Goal: Check status

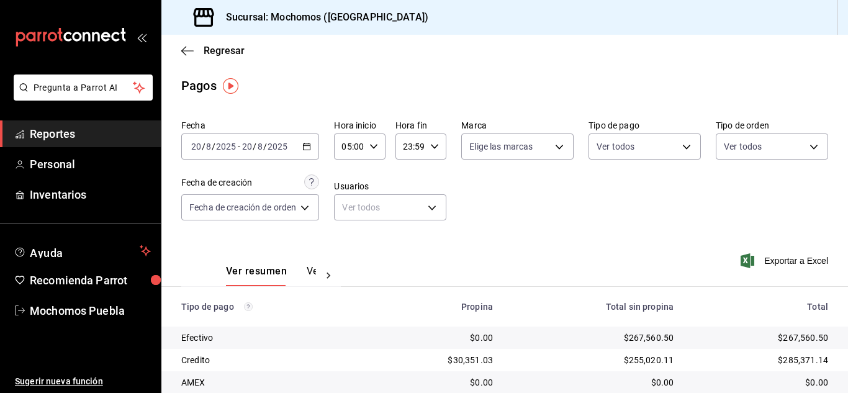
click at [308, 146] on \(Stroke\) "button" at bounding box center [306, 145] width 7 height 1
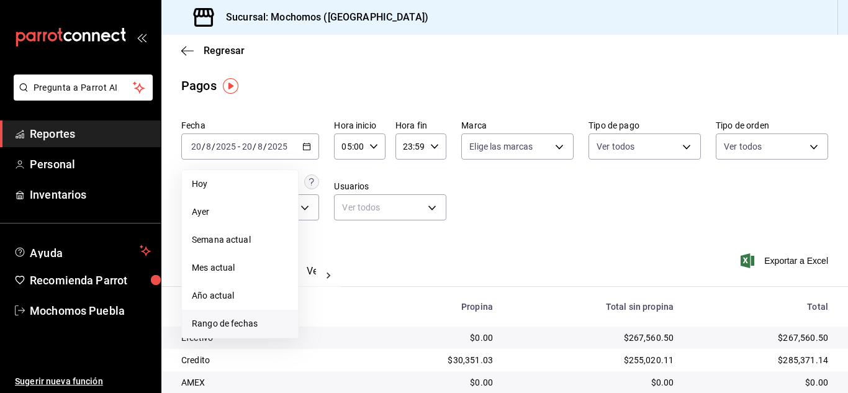
click at [240, 321] on span "Rango de fechas" at bounding box center [240, 323] width 96 height 13
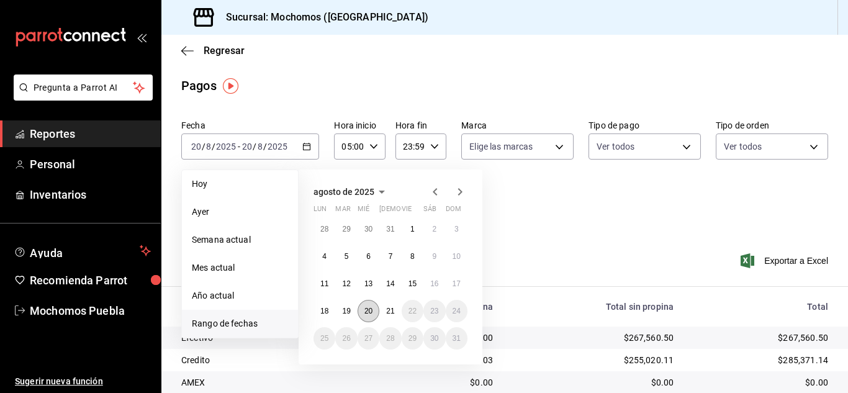
click at [373, 309] on button "20" at bounding box center [368, 311] width 22 height 22
click at [387, 309] on abbr "21" at bounding box center [390, 311] width 8 height 9
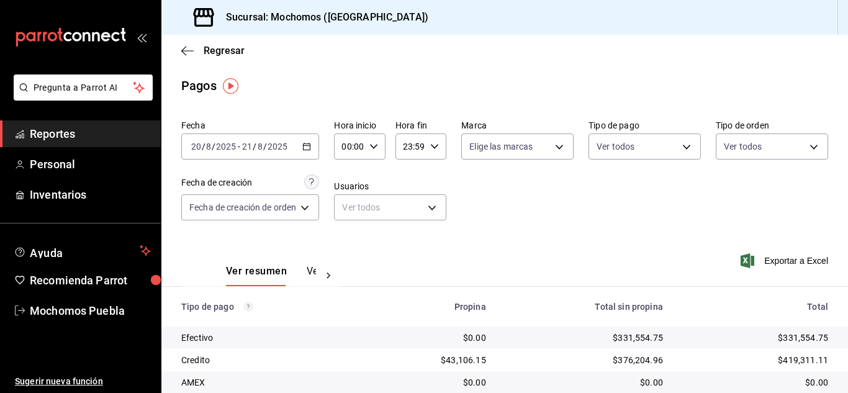
click at [374, 141] on div "00:00 Hora inicio" at bounding box center [359, 146] width 51 height 26
click at [348, 197] on button "05" at bounding box center [348, 203] width 20 height 25
type input "05:00"
click at [549, 230] on div at bounding box center [424, 196] width 848 height 393
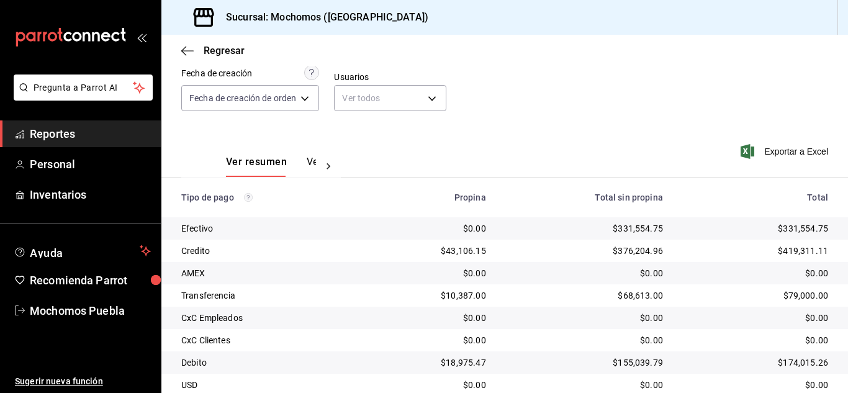
scroll to position [177, 0]
